Goal: Task Accomplishment & Management: Complete application form

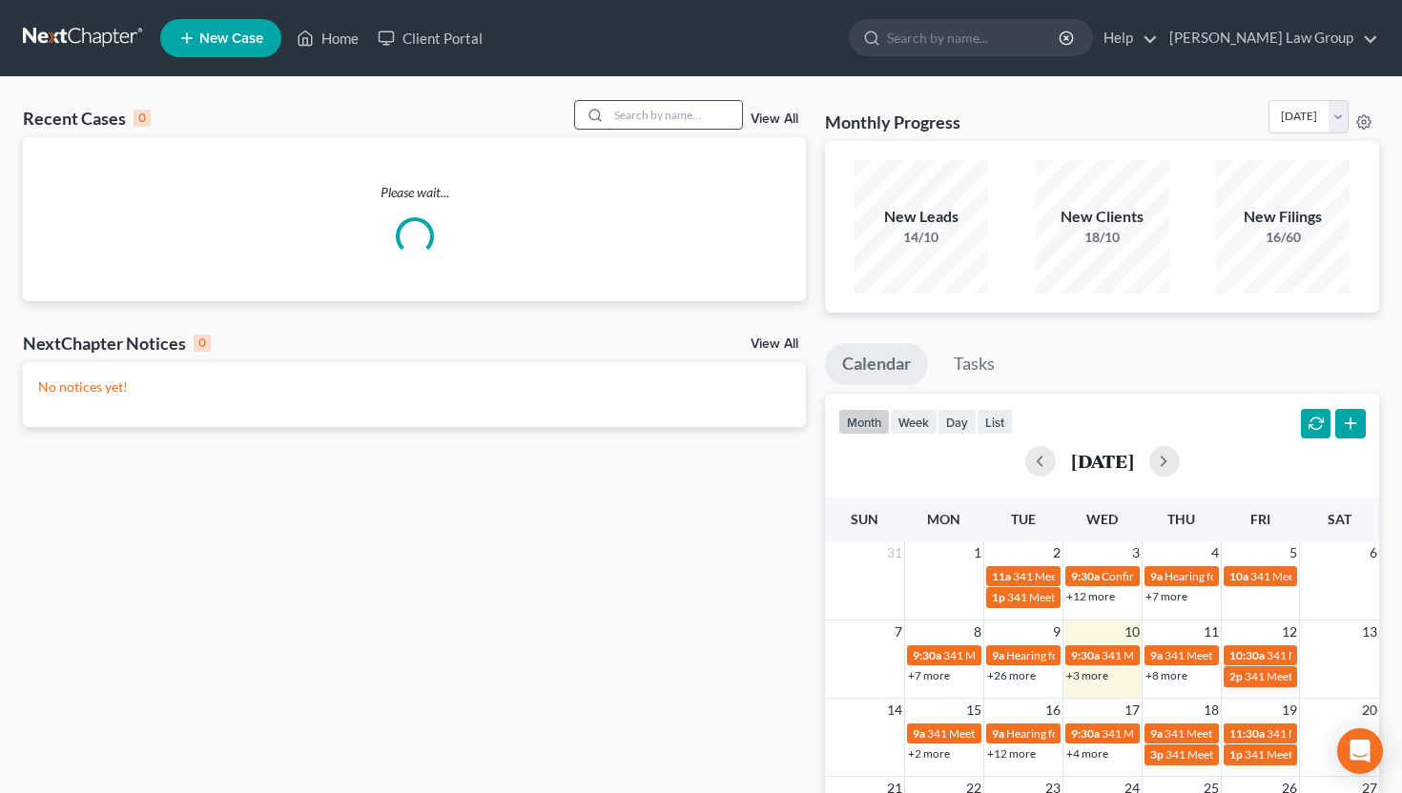
click at [676, 116] on input "search" at bounding box center [675, 115] width 134 height 28
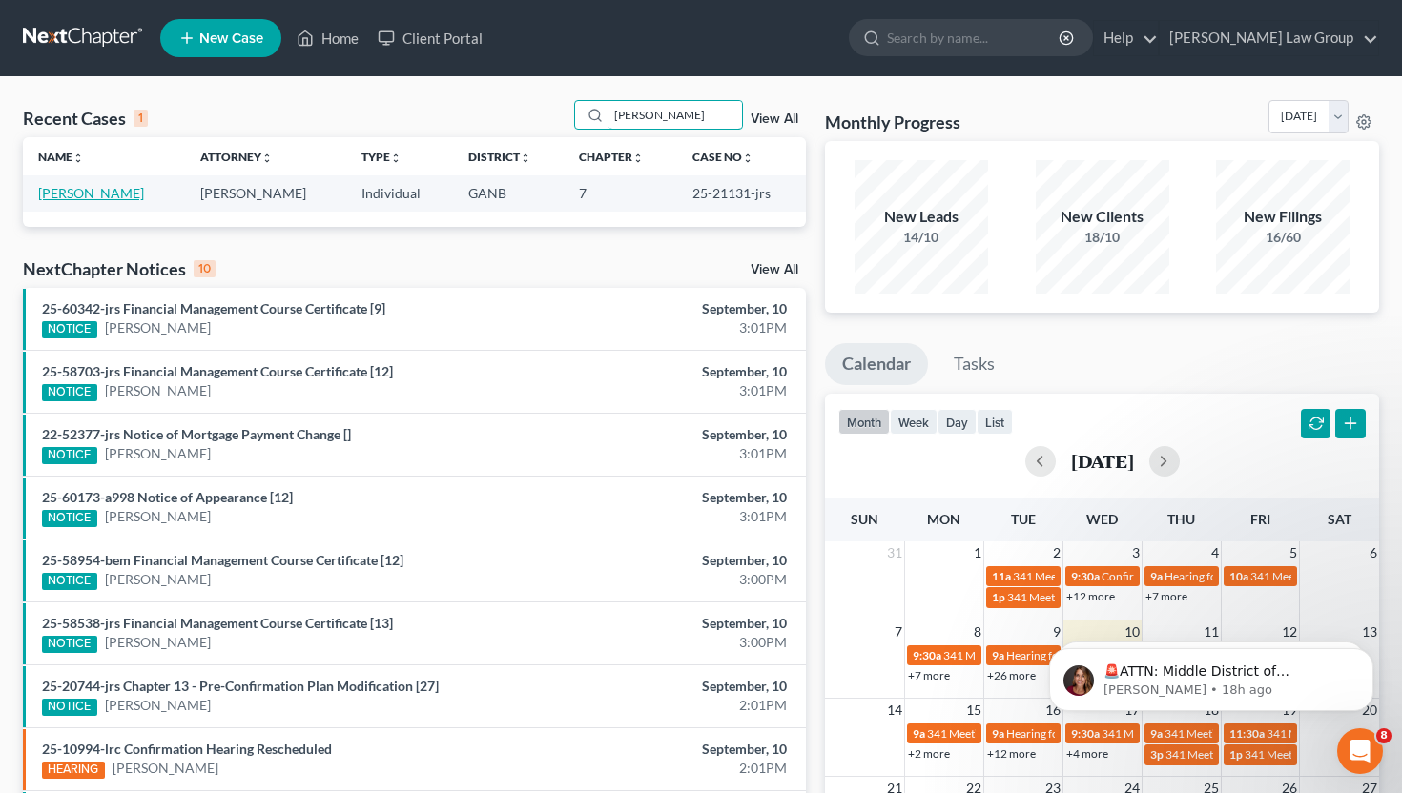
type input "[PERSON_NAME]"
click at [89, 200] on link "[PERSON_NAME]" at bounding box center [91, 193] width 106 height 16
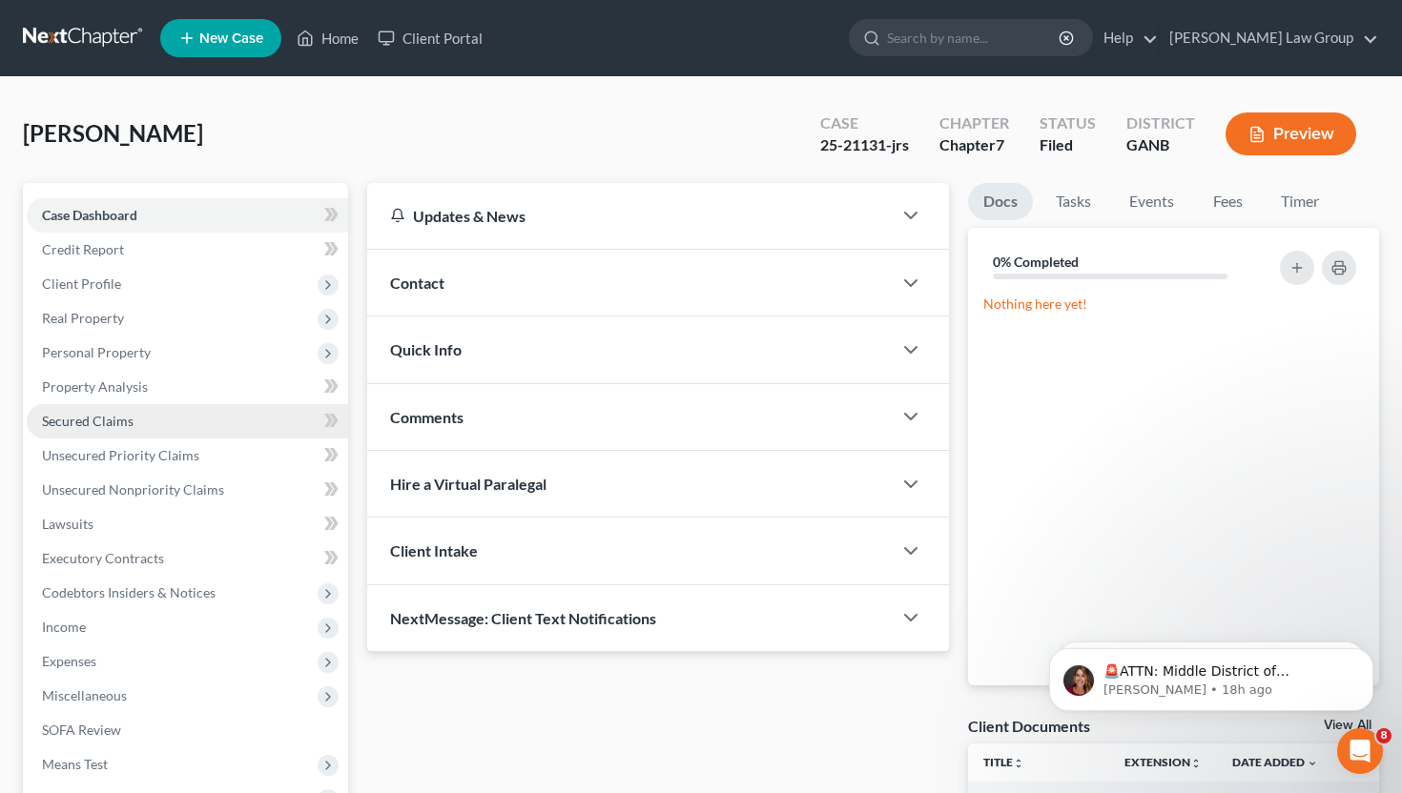
click at [150, 422] on link "Secured Claims" at bounding box center [187, 421] width 321 height 34
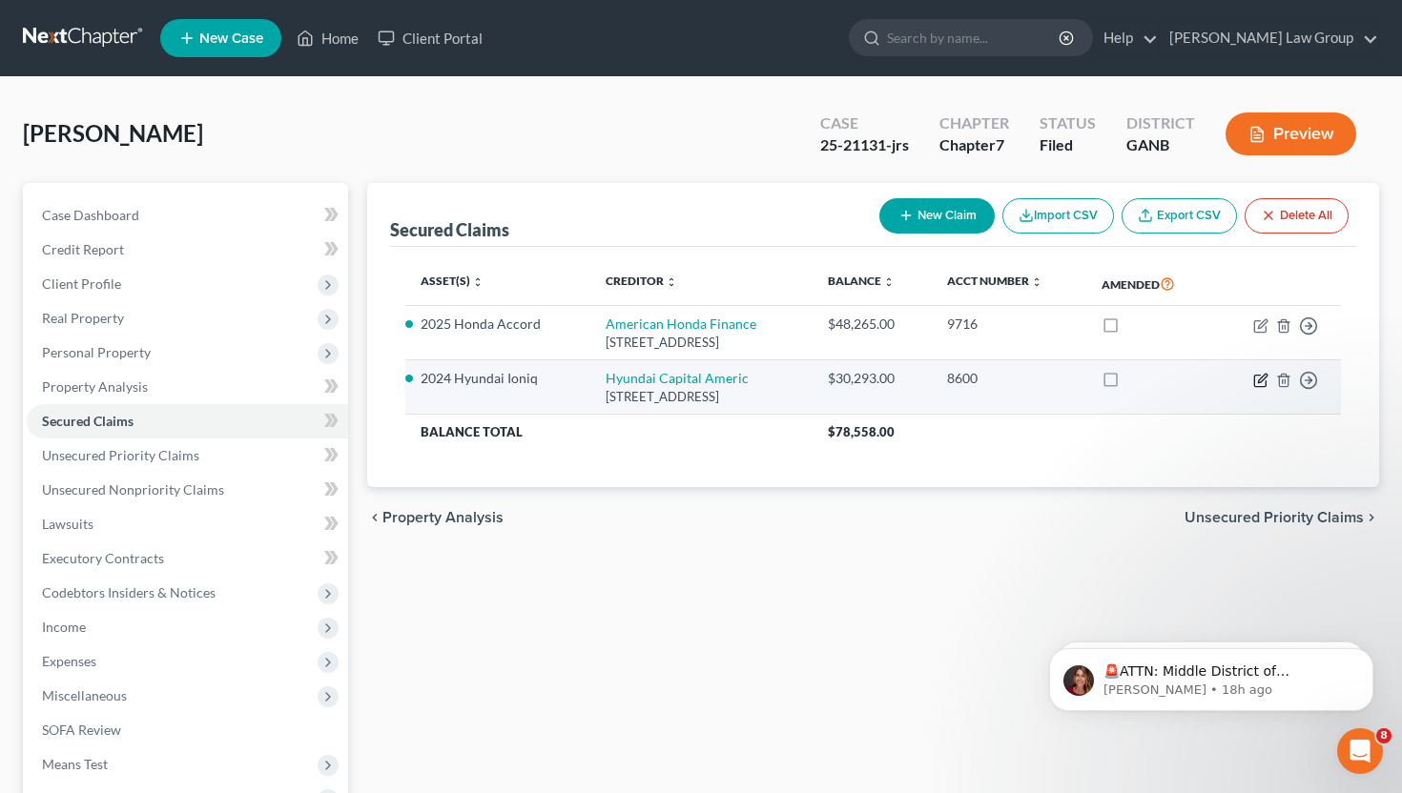
click at [1262, 380] on icon "button" at bounding box center [1262, 378] width 9 height 9
select select "4"
select select "2"
select select "0"
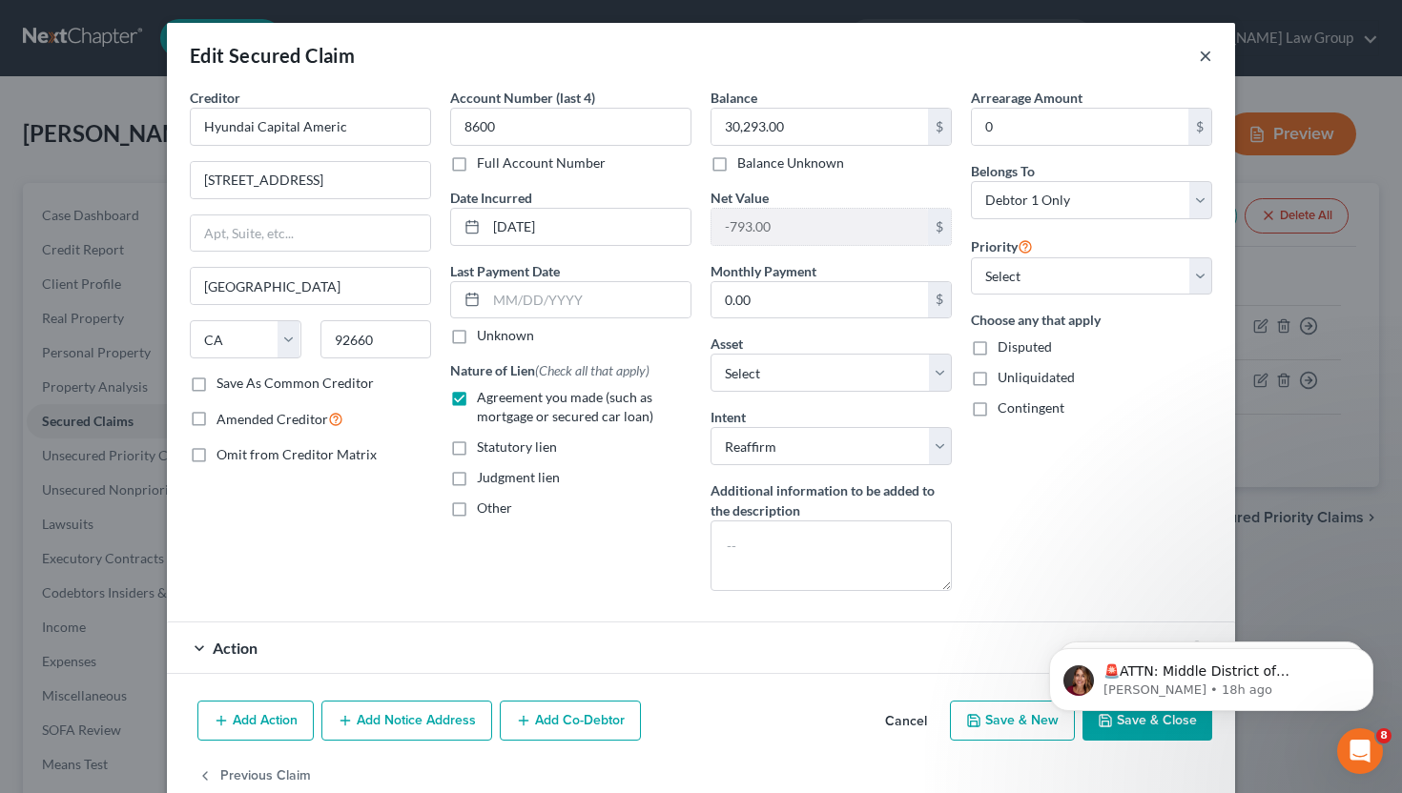
click at [1202, 57] on button "×" at bounding box center [1205, 55] width 13 height 23
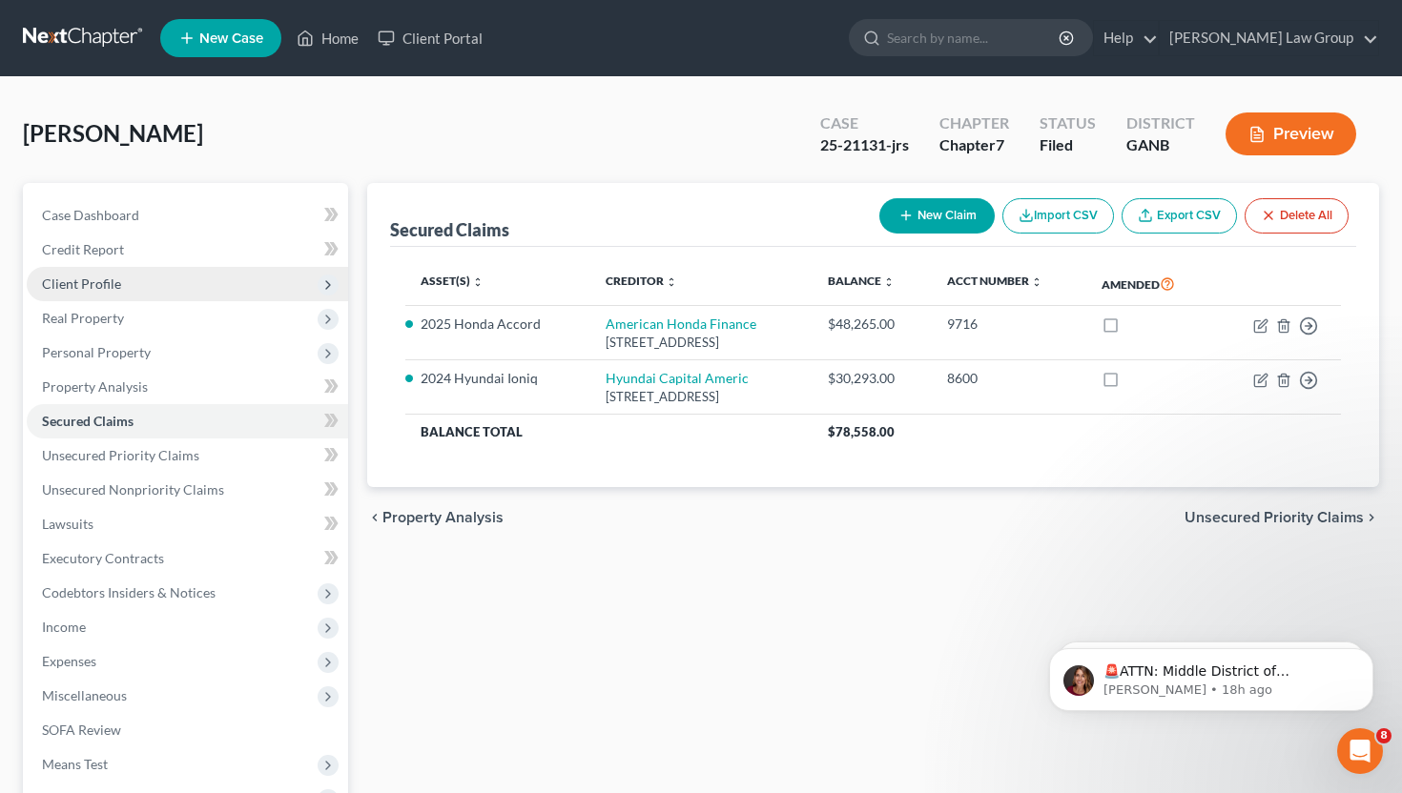
click at [132, 287] on span "Client Profile" at bounding box center [187, 284] width 321 height 34
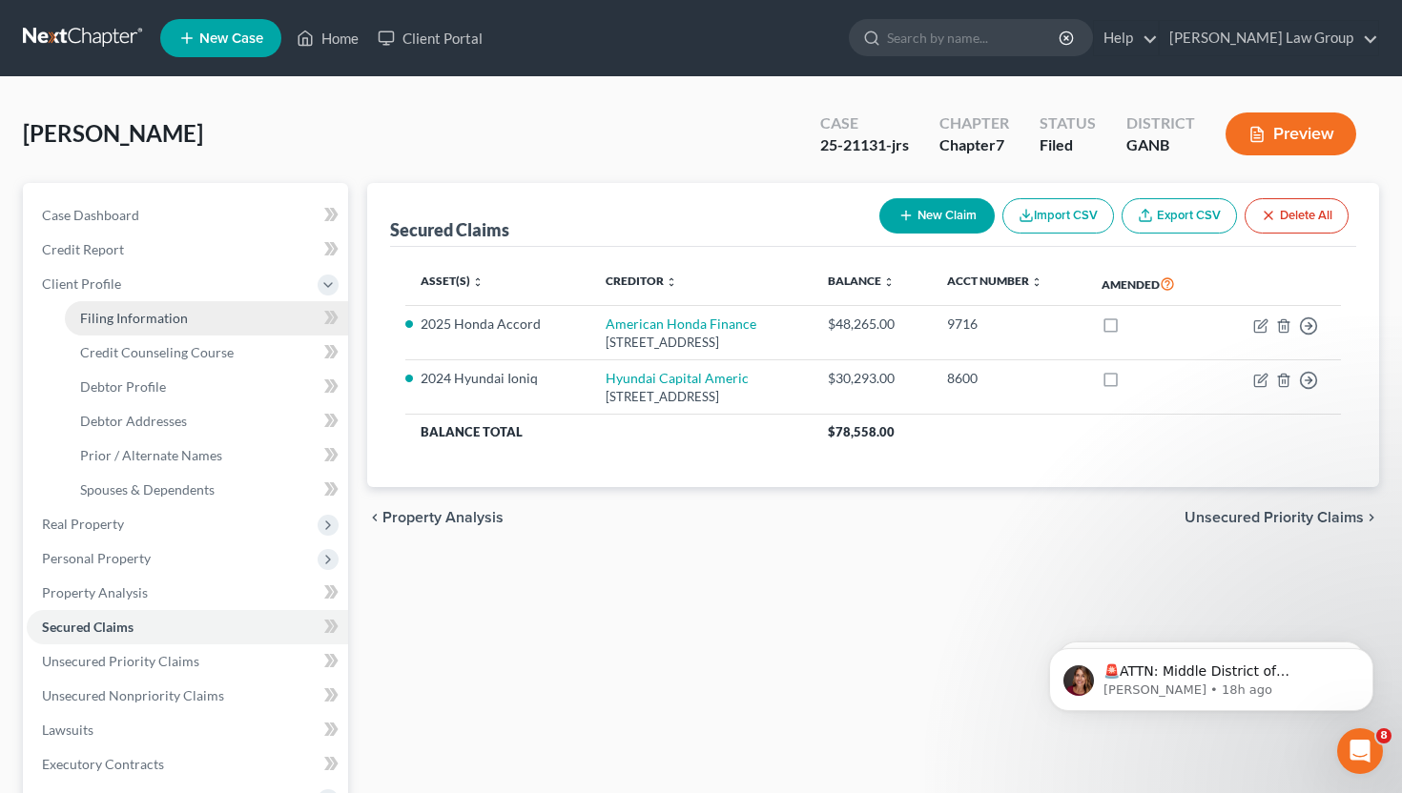
click at [132, 332] on link "Filing Information" at bounding box center [206, 318] width 283 height 34
select select "1"
select select "0"
select select "10"
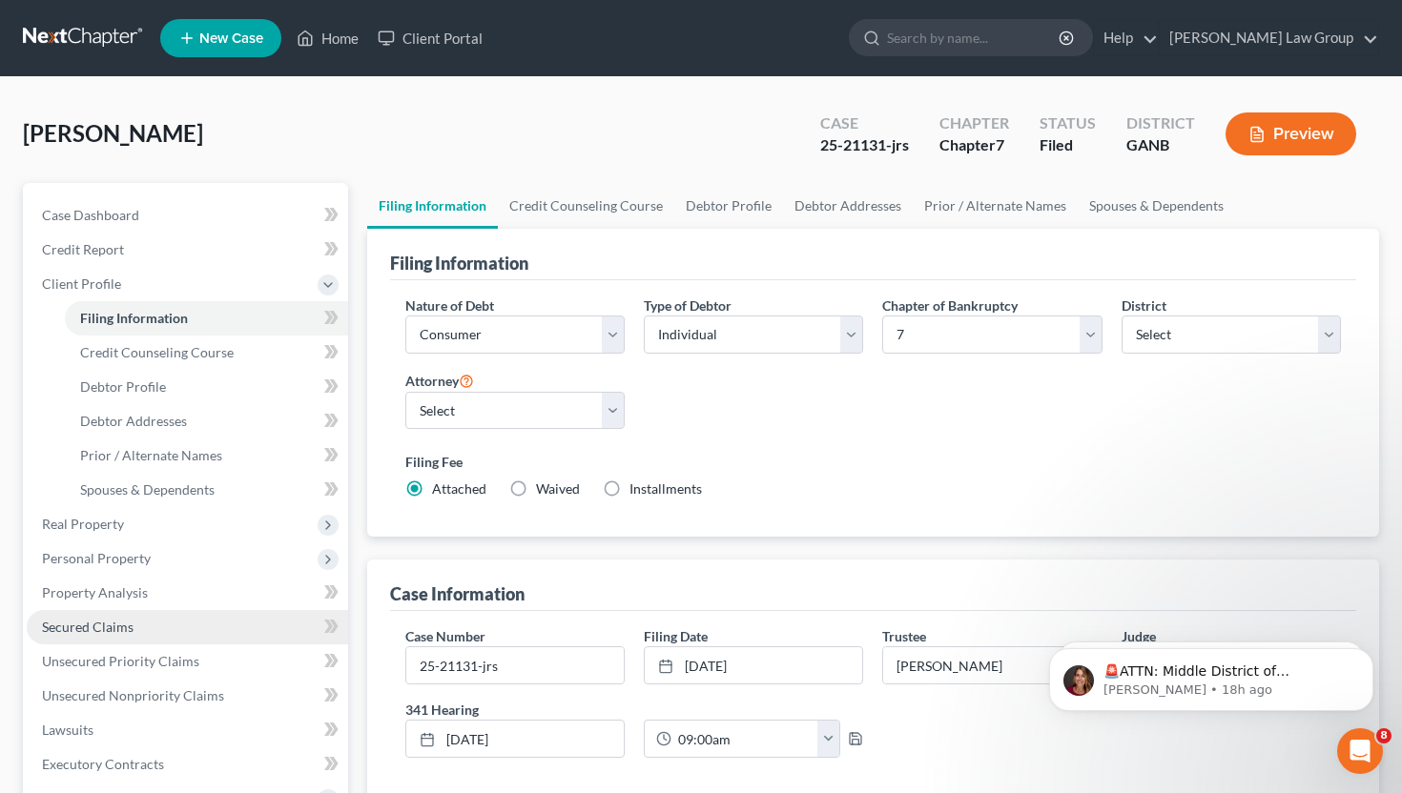
click at [117, 634] on link "Secured Claims" at bounding box center [187, 627] width 321 height 34
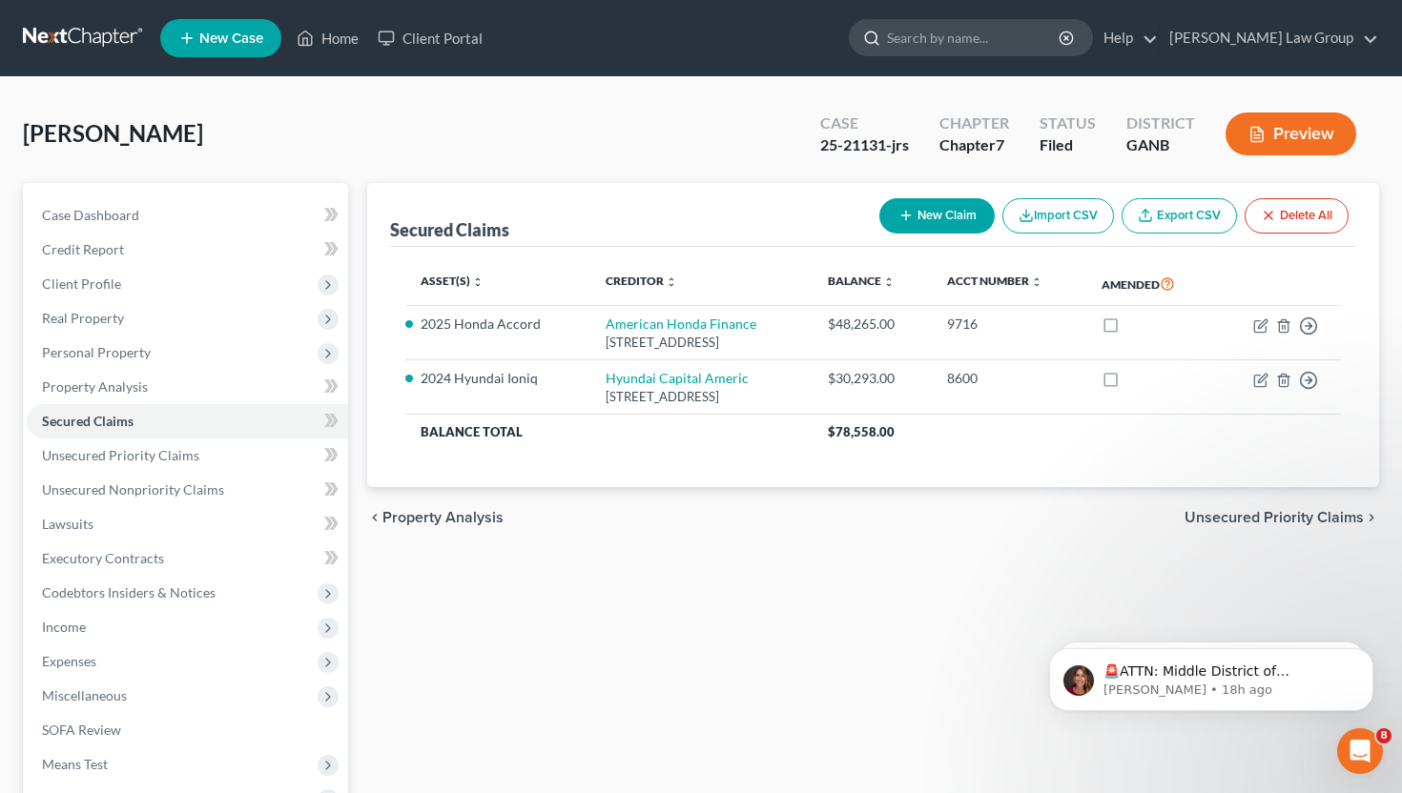
click at [1012, 49] on input "search" at bounding box center [974, 37] width 175 height 35
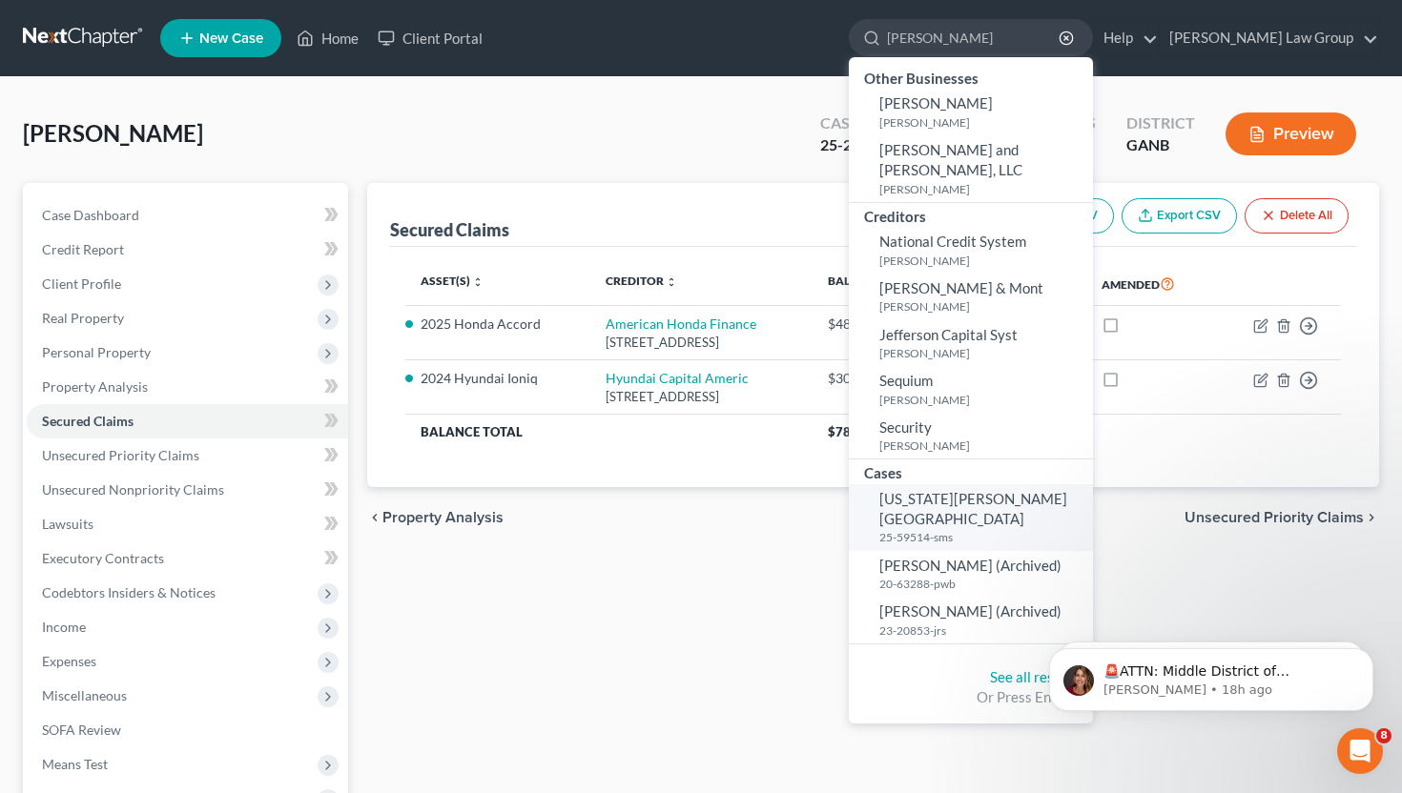
type input "[PERSON_NAME]"
click at [988, 490] on span "[US_STATE][PERSON_NAME][GEOGRAPHIC_DATA]" at bounding box center [973, 508] width 188 height 37
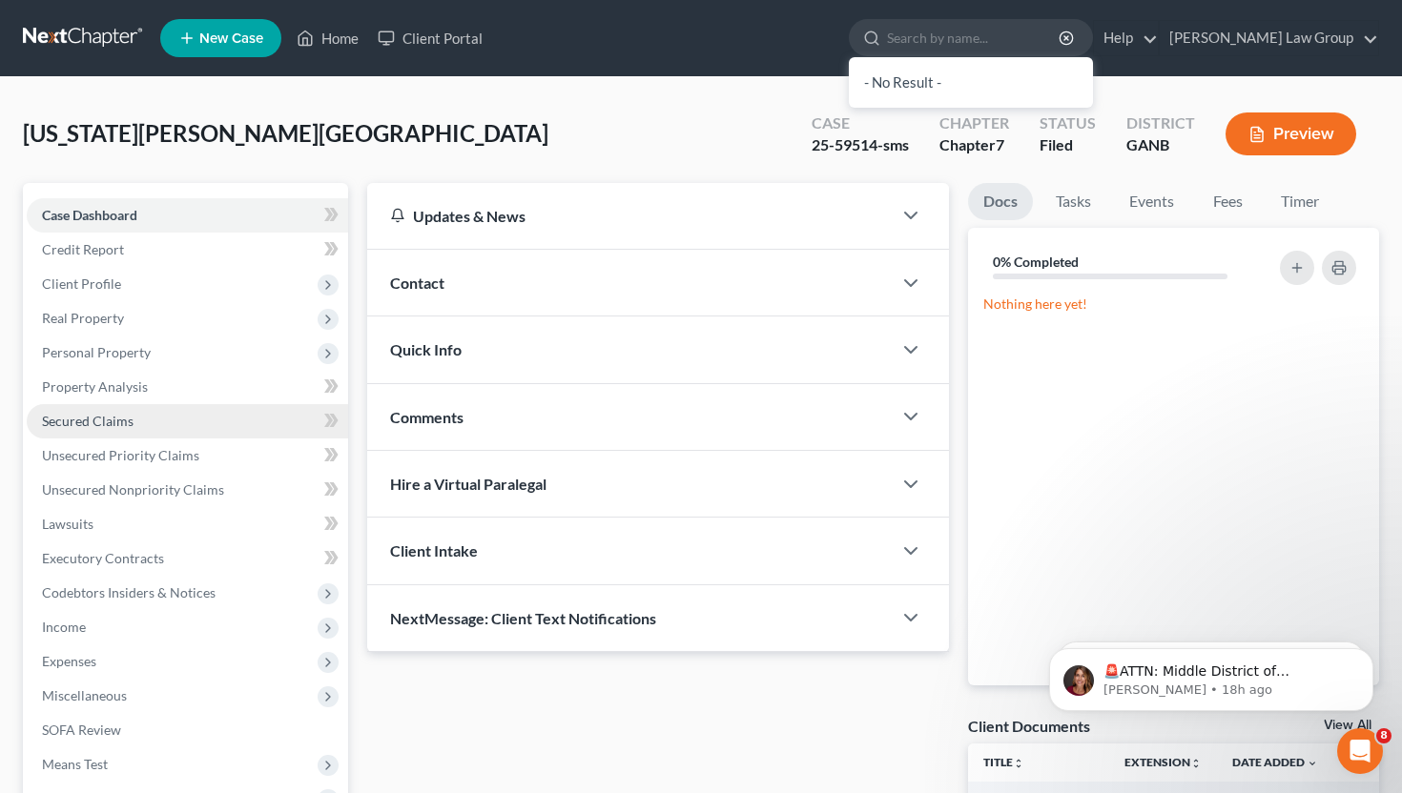
click at [217, 421] on link "Secured Claims" at bounding box center [187, 421] width 321 height 34
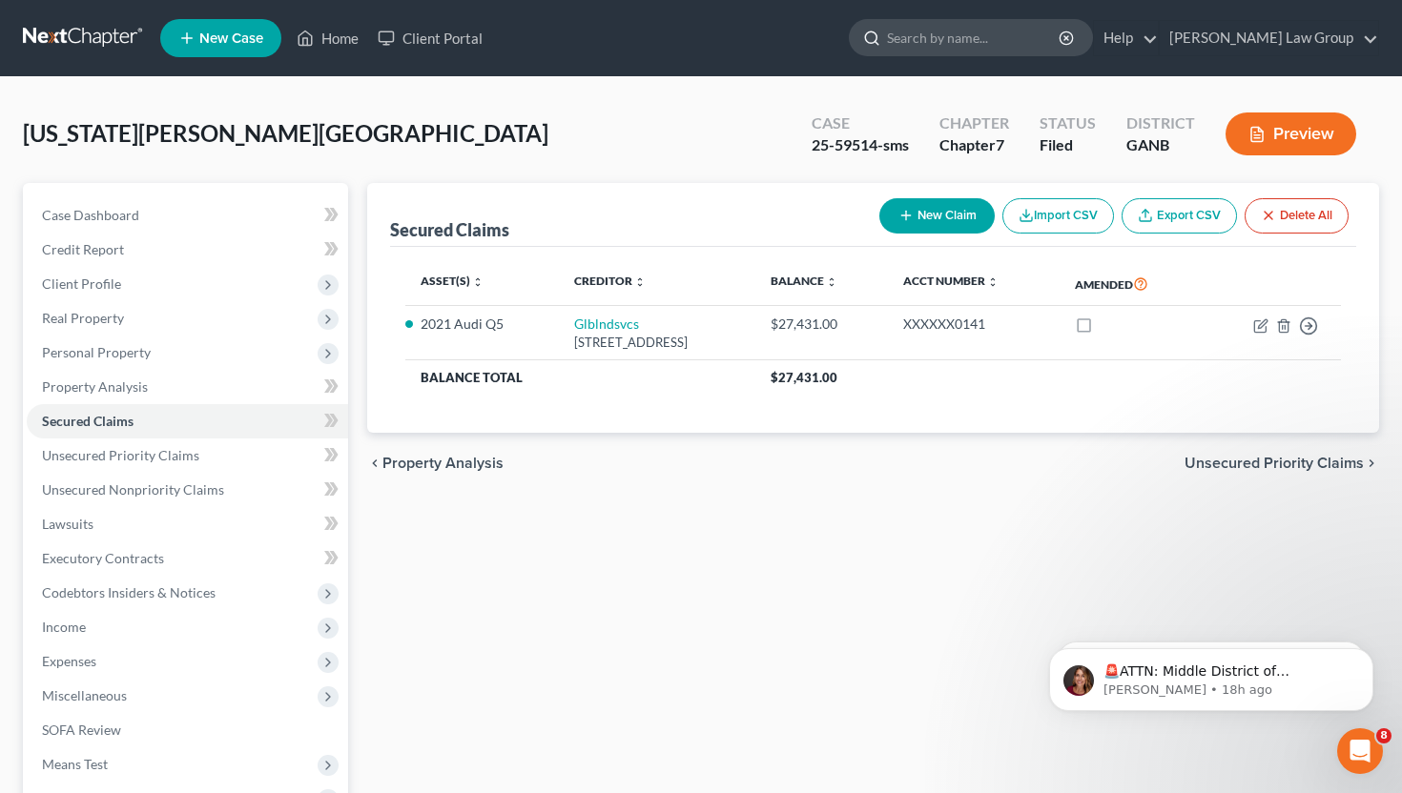
click at [977, 33] on input "search" at bounding box center [974, 37] width 175 height 35
type input "[PERSON_NAME]"
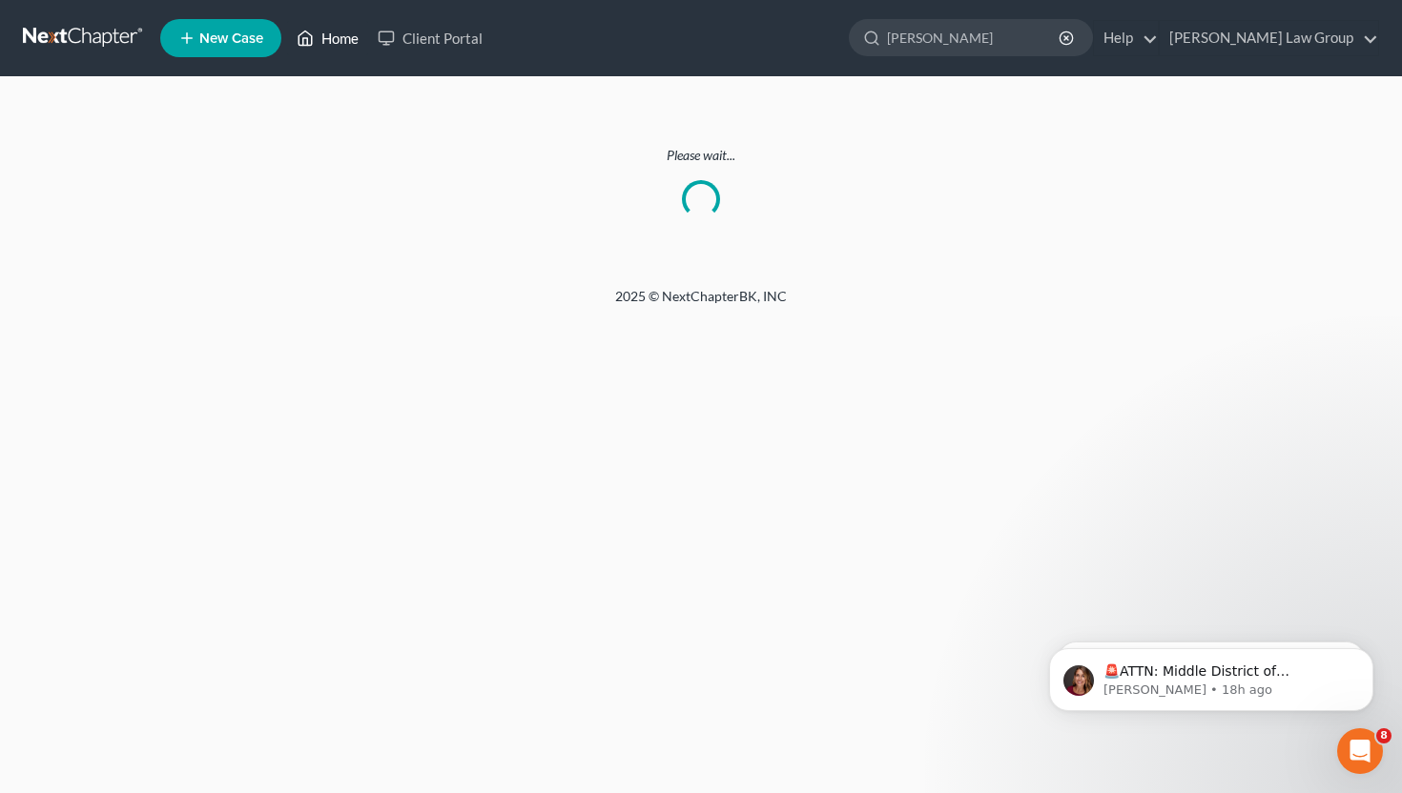
click at [326, 49] on link "Home" at bounding box center [327, 38] width 81 height 34
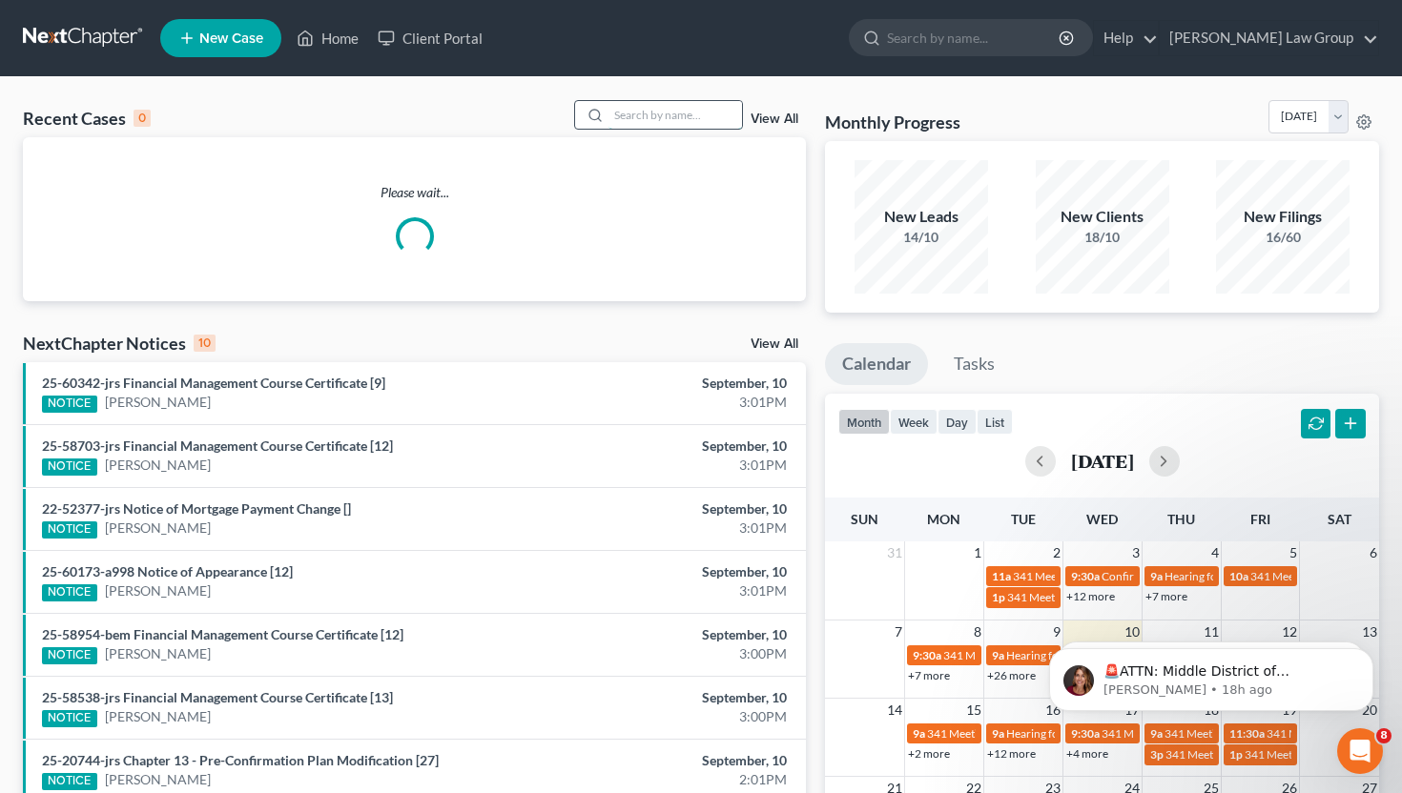
click at [694, 113] on input "search" at bounding box center [675, 115] width 134 height 28
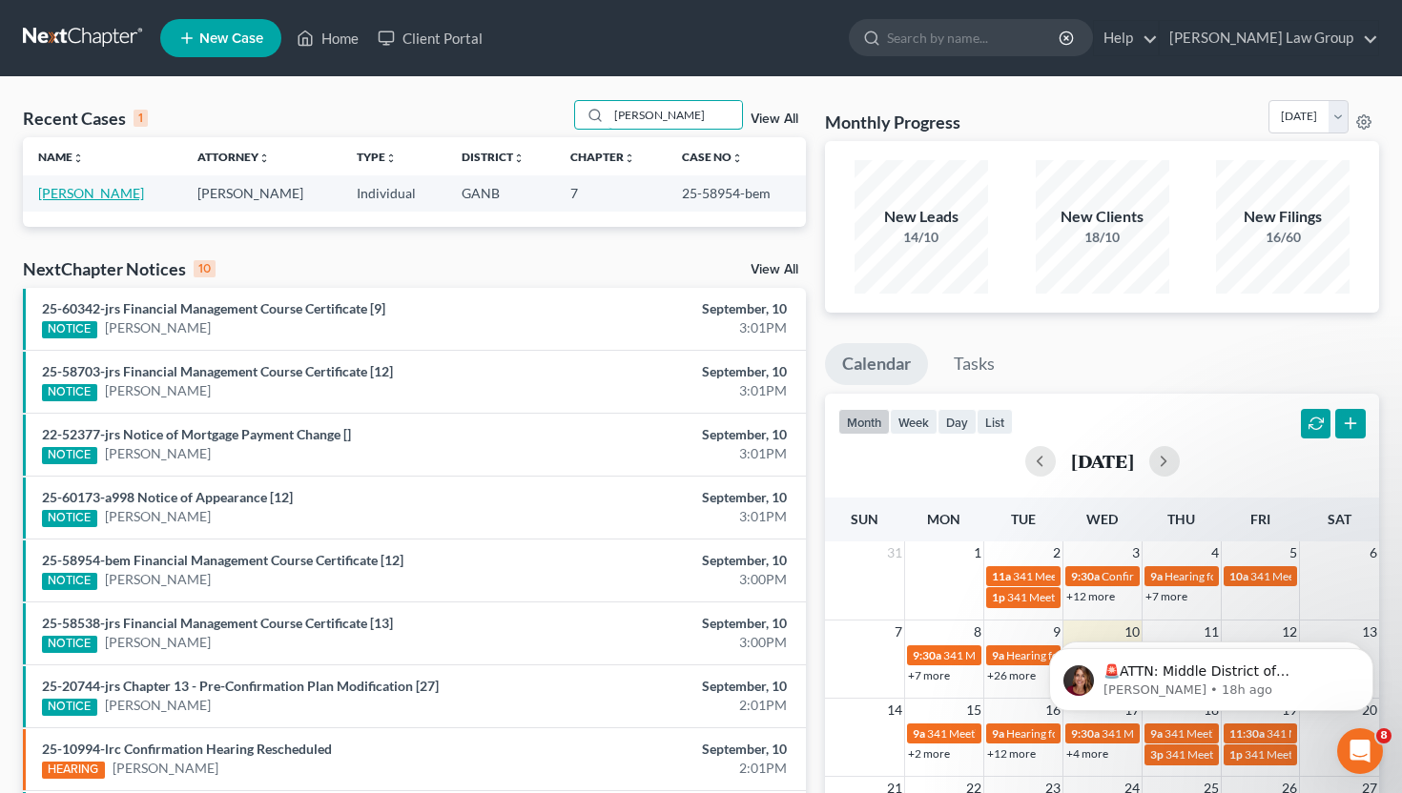
type input "[PERSON_NAME]"
click at [98, 196] on link "[PERSON_NAME]" at bounding box center [91, 193] width 106 height 16
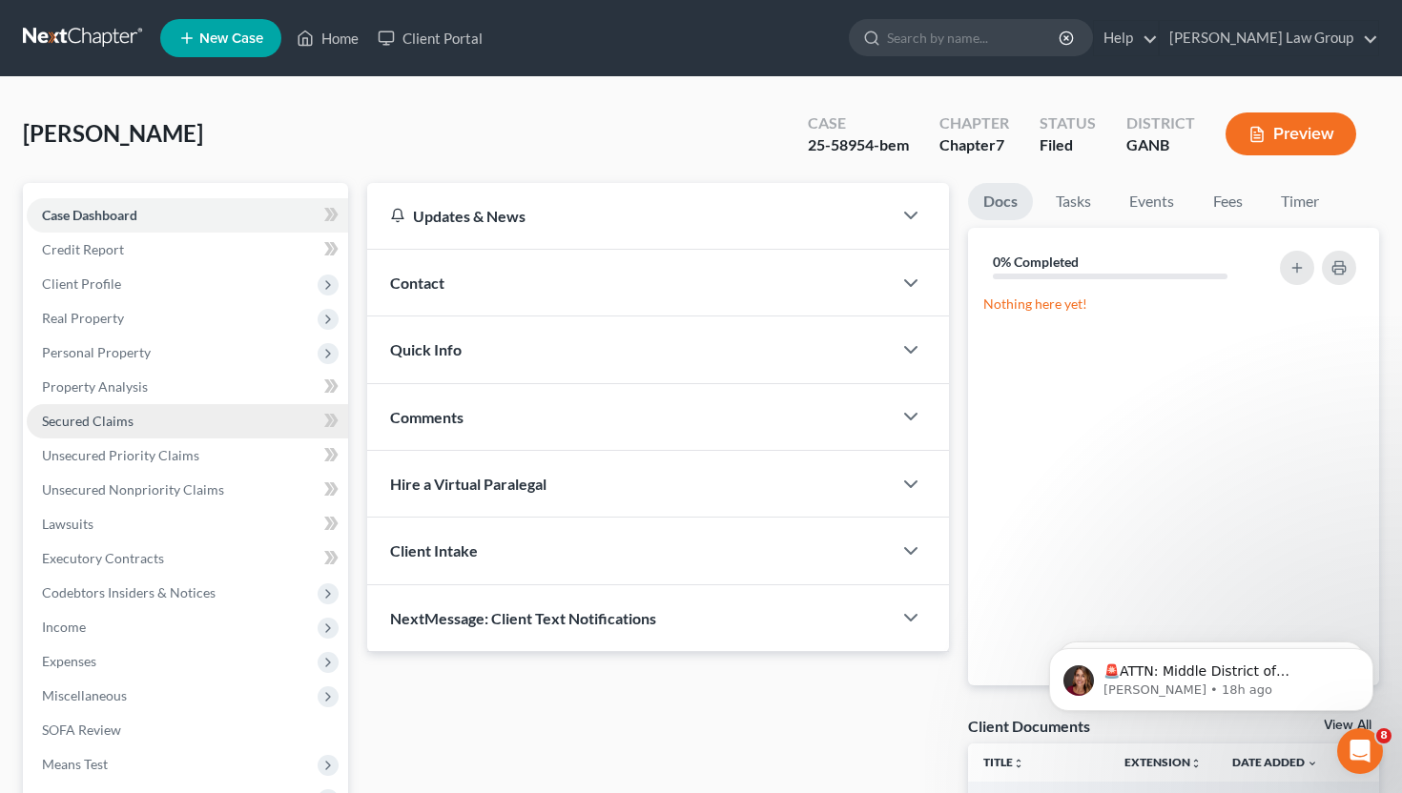
click at [115, 422] on span "Secured Claims" at bounding box center [88, 421] width 92 height 16
